Goal: Task Accomplishment & Management: Use online tool/utility

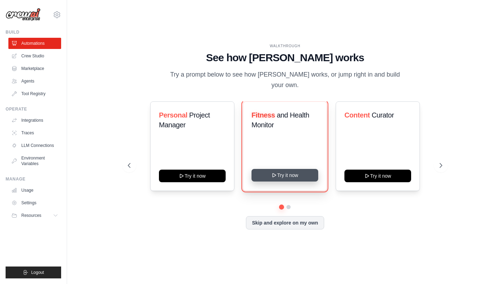
click at [278, 169] on button "Try it now" at bounding box center [284, 175] width 67 height 13
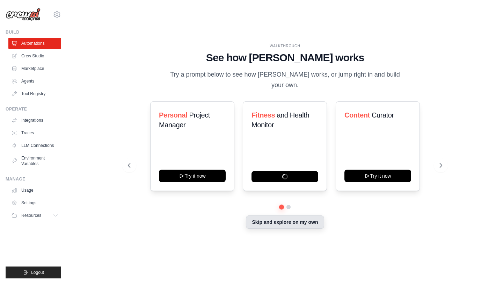
click at [295, 219] on button "Skip and explore on my own" at bounding box center [285, 221] width 78 height 13
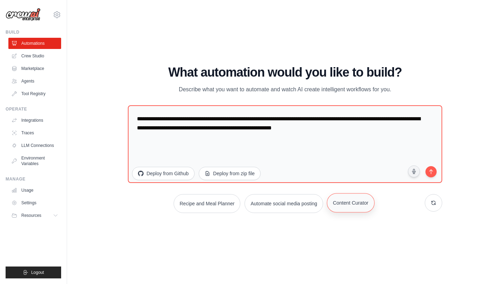
click at [352, 201] on button "Content Curator" at bounding box center [350, 202] width 47 height 19
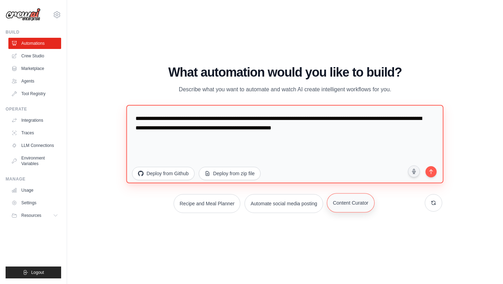
type textarea "**********"
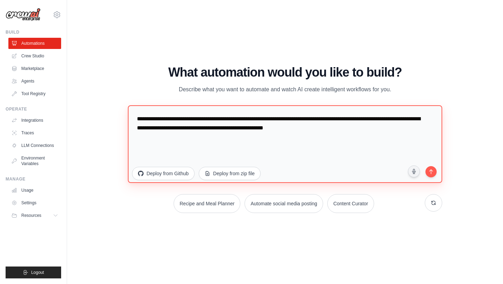
drag, startPoint x: 339, startPoint y: 126, endPoint x: 134, endPoint y: 109, distance: 205.7
click at [134, 109] on textarea "**********" at bounding box center [285, 144] width 314 height 78
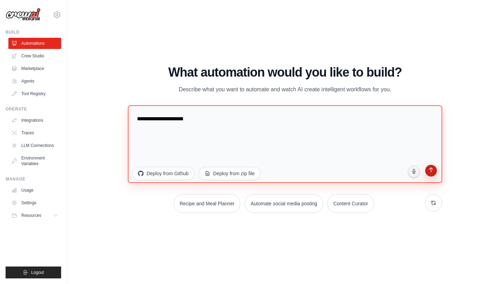
type textarea "**********"
click at [431, 172] on icon "submit" at bounding box center [430, 170] width 7 height 7
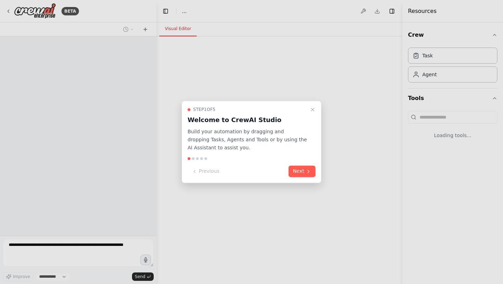
select select "****"
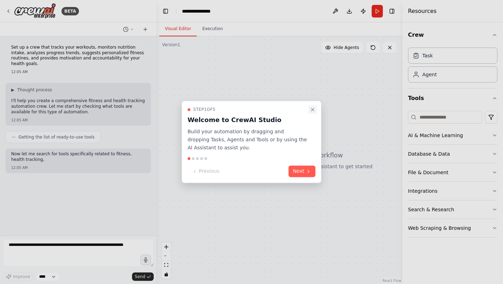
click at [311, 109] on icon "Close walkthrough" at bounding box center [313, 110] width 6 height 6
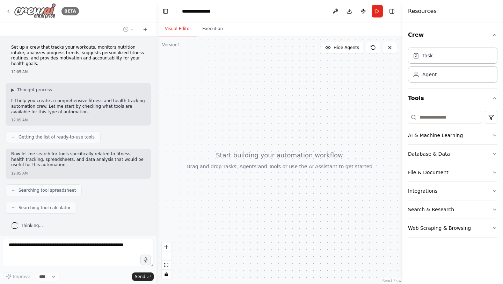
click at [9, 10] on icon at bounding box center [9, 11] width 6 height 6
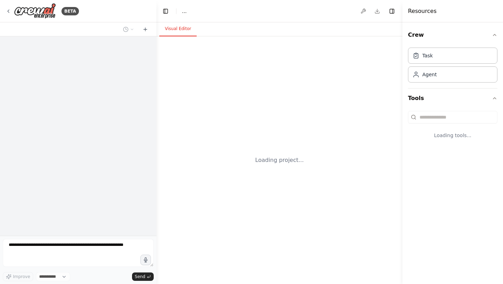
select select "****"
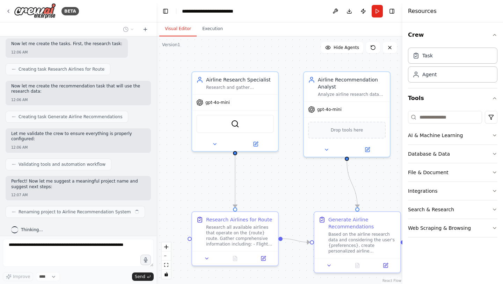
scroll to position [324, 0]
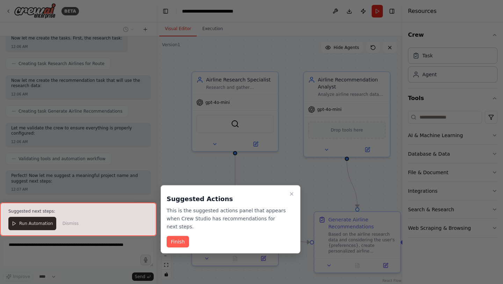
click at [33, 226] on div at bounding box center [78, 219] width 156 height 34
click at [180, 242] on button "Finish" at bounding box center [178, 242] width 22 height 12
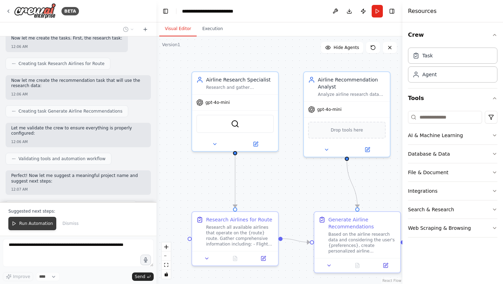
click at [28, 222] on span "Run Automation" at bounding box center [36, 223] width 34 height 6
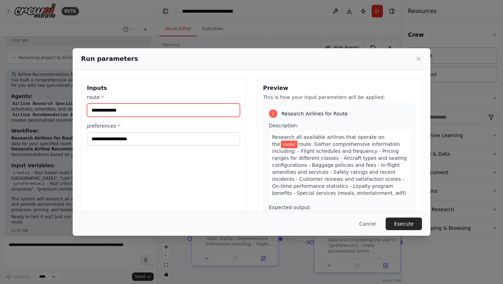
scroll to position [478, 0]
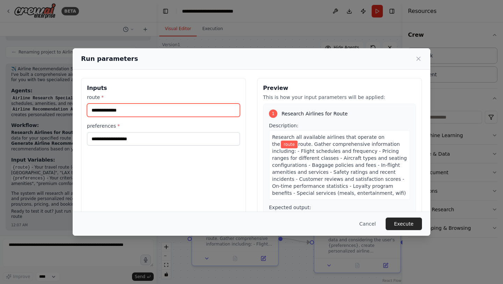
click at [150, 109] on input "route *" at bounding box center [163, 109] width 153 height 13
type input "*"
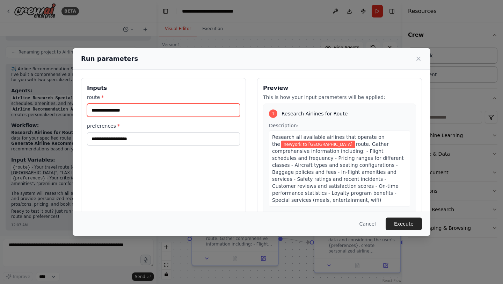
type input "**********"
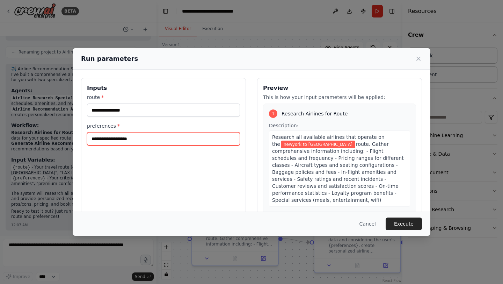
click at [165, 143] on input "preferences *" at bounding box center [163, 138] width 153 height 13
type input "**********"
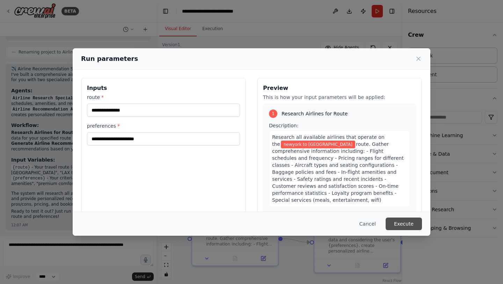
click at [406, 221] on button "Execute" at bounding box center [404, 223] width 36 height 13
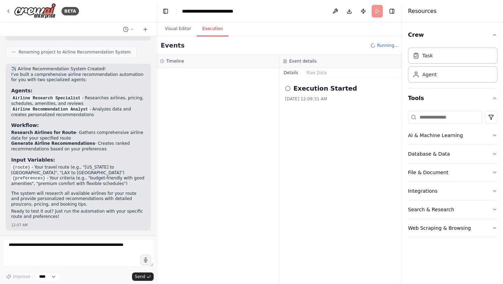
click at [211, 29] on button "Execution" at bounding box center [213, 29] width 32 height 15
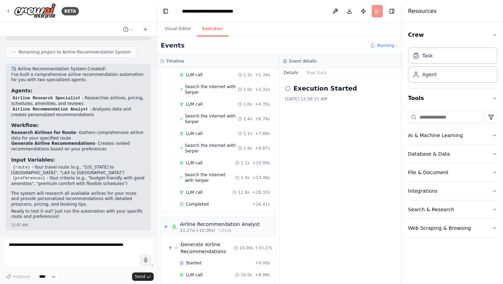
scroll to position [73, 0]
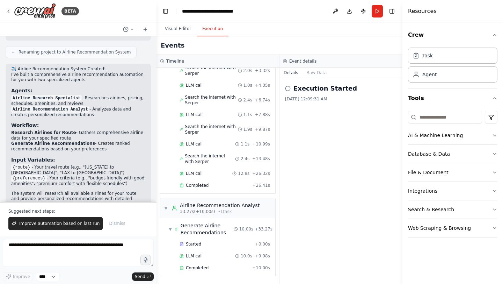
drag, startPoint x: 273, startPoint y: 177, endPoint x: 290, endPoint y: 208, distance: 34.5
click at [290, 208] on div "Timeline ▼ Airline Research Specialist 6.85s (+26.41s) • 1 task ▼ Research Airl…" at bounding box center [279, 169] width 246 height 229
click at [320, 158] on div "Execution Started 9/14/2025, 12:09:31 AM" at bounding box center [340, 181] width 123 height 206
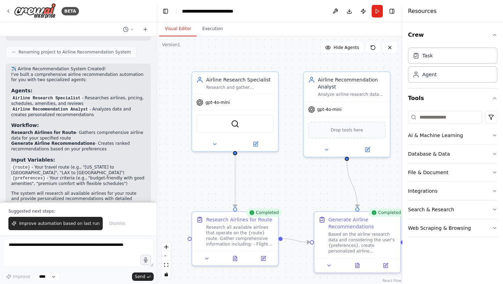
click at [170, 29] on button "Visual Editor" at bounding box center [177, 29] width 37 height 15
click at [391, 11] on button "Toggle Right Sidebar" at bounding box center [392, 11] width 10 height 10
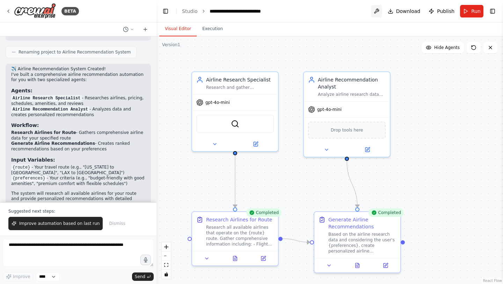
click at [379, 12] on button at bounding box center [376, 11] width 11 height 13
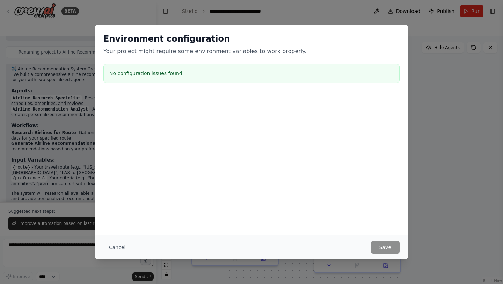
click at [448, 191] on div "Environment configuration Your project might require some environment variables…" at bounding box center [251, 142] width 503 height 284
click at [456, 119] on div "Environment configuration Your project might require some environment variables…" at bounding box center [251, 142] width 503 height 284
click at [57, 156] on div "Environment configuration Your project might require some environment variables…" at bounding box center [251, 142] width 503 height 284
click at [118, 243] on button "Cancel" at bounding box center [117, 247] width 28 height 13
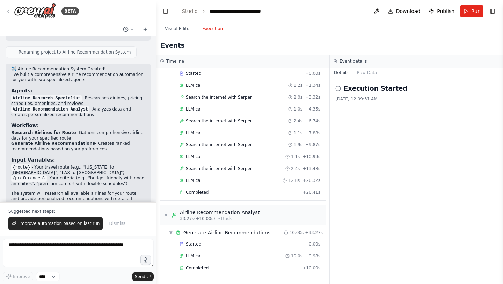
scroll to position [37, 0]
click at [211, 34] on button "Execution" at bounding box center [213, 29] width 32 height 15
click at [169, 232] on span "▼" at bounding box center [171, 232] width 4 height 6
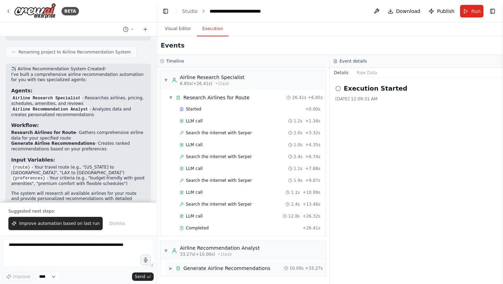
scroll to position [1, 0]
click at [165, 250] on span "▼" at bounding box center [166, 251] width 4 height 6
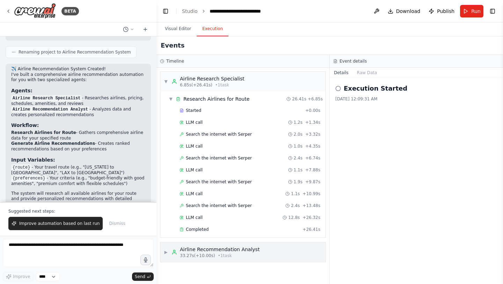
scroll to position [0, 0]
click at [166, 252] on span "▶" at bounding box center [166, 252] width 4 height 6
click at [169, 267] on span "▶" at bounding box center [171, 269] width 4 height 6
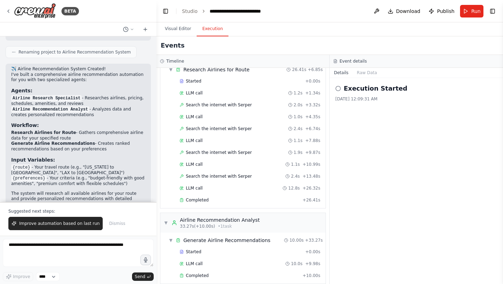
scroll to position [37, 0]
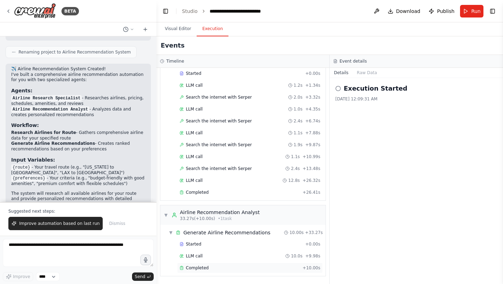
click at [188, 269] on span "Completed" at bounding box center [197, 268] width 23 height 6
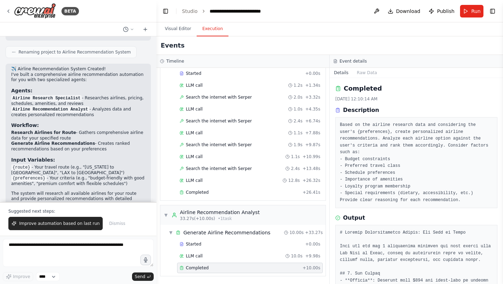
drag, startPoint x: 501, startPoint y: 99, endPoint x: 502, endPoint y: 129, distance: 30.4
drag, startPoint x: 501, startPoint y: 109, endPoint x: 502, endPoint y: 128, distance: 18.9
drag, startPoint x: 500, startPoint y: 110, endPoint x: 502, endPoint y: 137, distance: 27.7
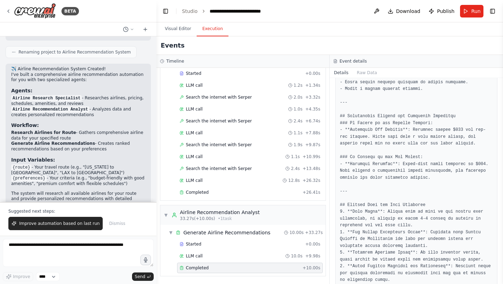
scroll to position [819, 0]
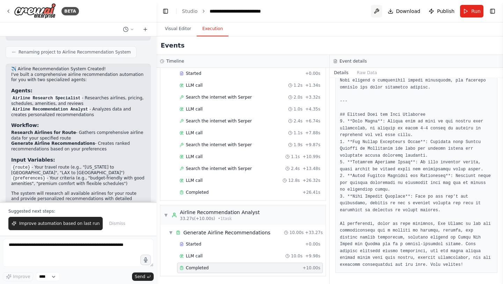
click at [378, 11] on button at bounding box center [376, 11] width 11 height 13
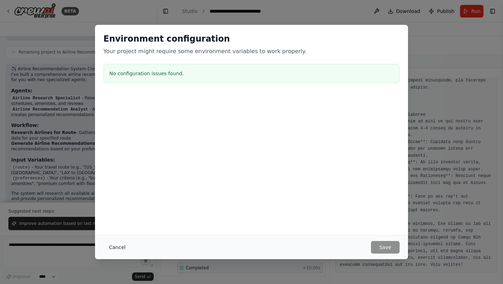
click at [115, 245] on button "Cancel" at bounding box center [117, 247] width 28 height 13
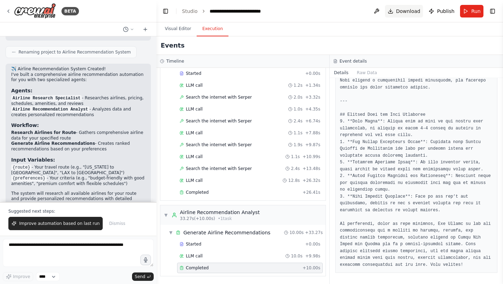
click at [405, 10] on span "Download" at bounding box center [408, 11] width 24 height 7
